Goal: Transaction & Acquisition: Purchase product/service

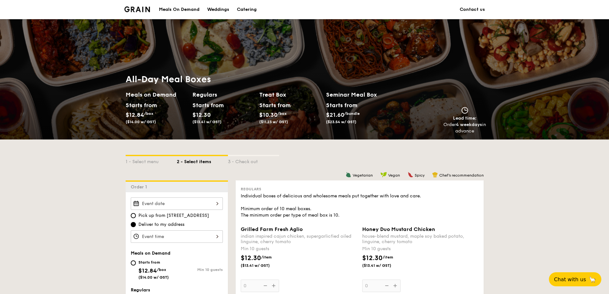
click at [189, 7] on div "Meals On Demand" at bounding box center [179, 9] width 41 height 19
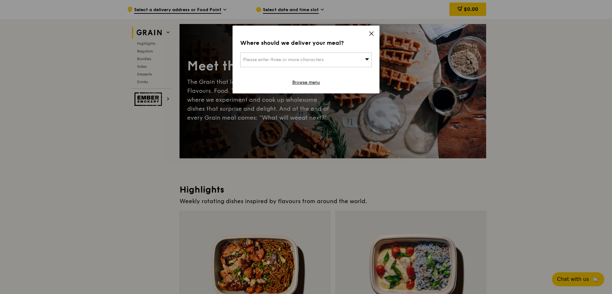
scroll to position [96, 0]
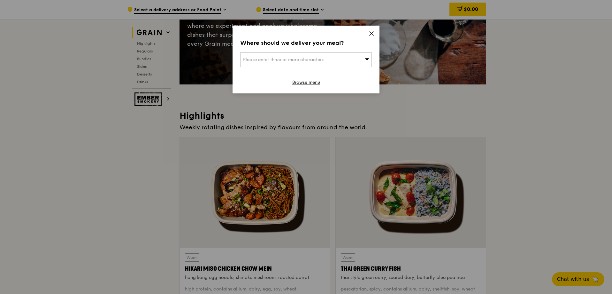
click at [373, 34] on icon at bounding box center [372, 34] width 6 height 6
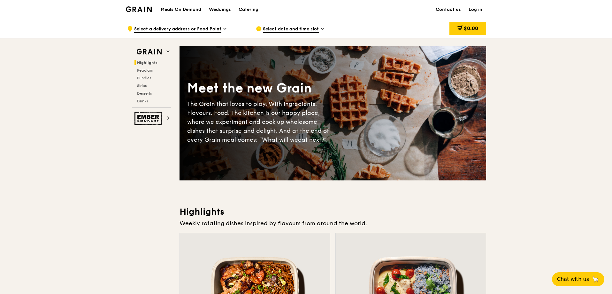
scroll to position [0, 0]
click at [255, 10] on div "Catering" at bounding box center [249, 9] width 20 height 19
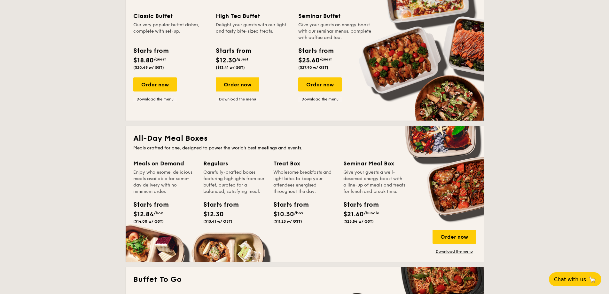
scroll to position [319, 0]
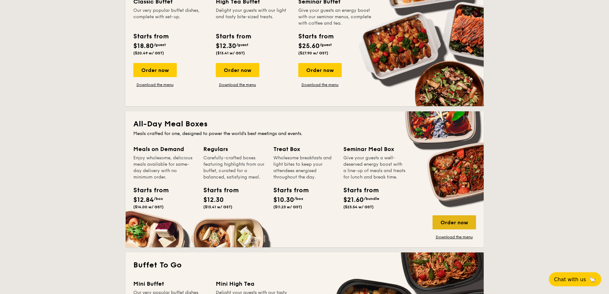
click at [448, 225] on div "Order now" at bounding box center [453, 222] width 43 height 14
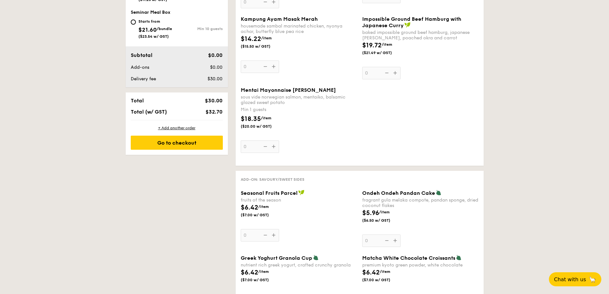
scroll to position [351, 0]
